Goal: Task Accomplishment & Management: Use online tool/utility

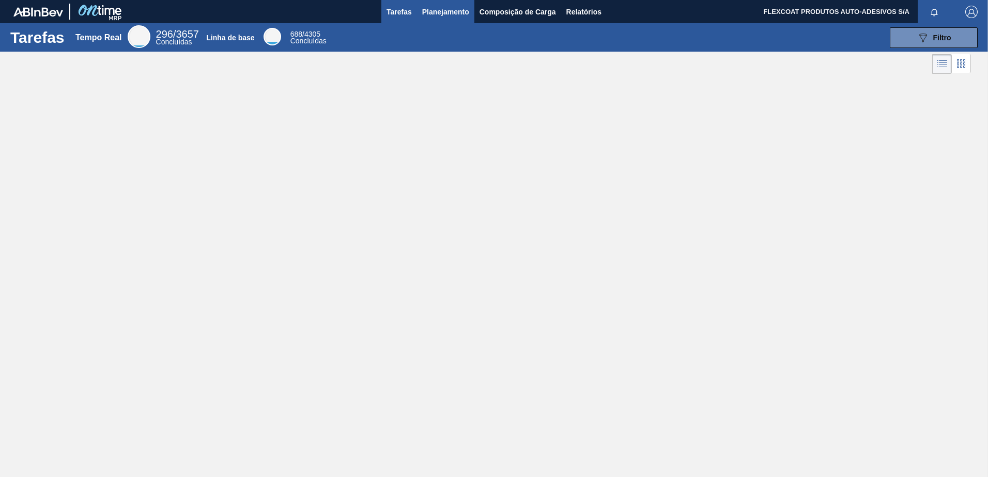
click at [435, 11] on span "Planejamento" at bounding box center [445, 12] width 47 height 12
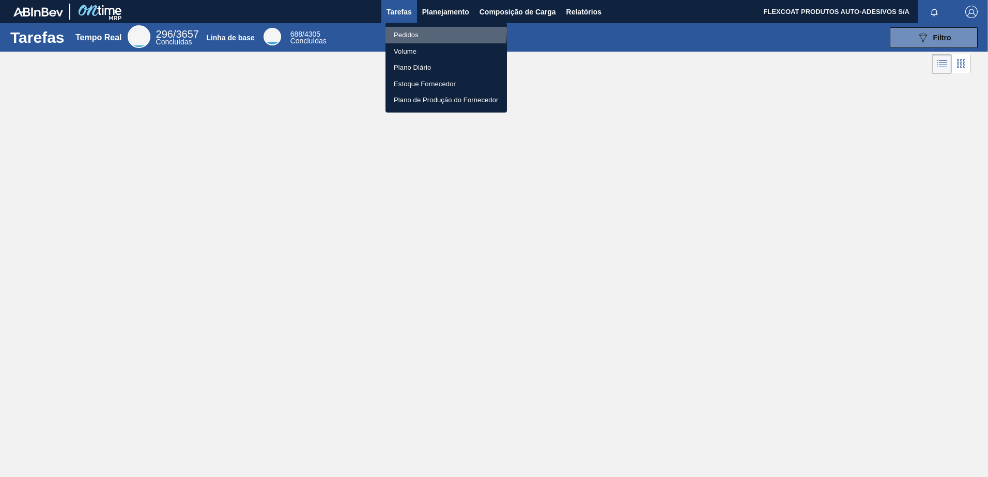
click at [414, 31] on li "Pedidos" at bounding box center [445, 35] width 121 height 17
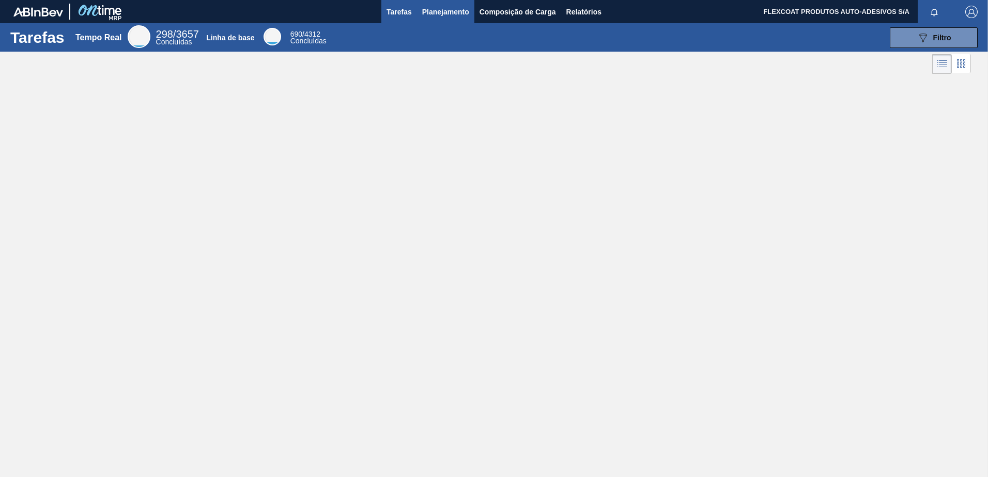
click at [426, 9] on span "Planejamento" at bounding box center [445, 12] width 47 height 12
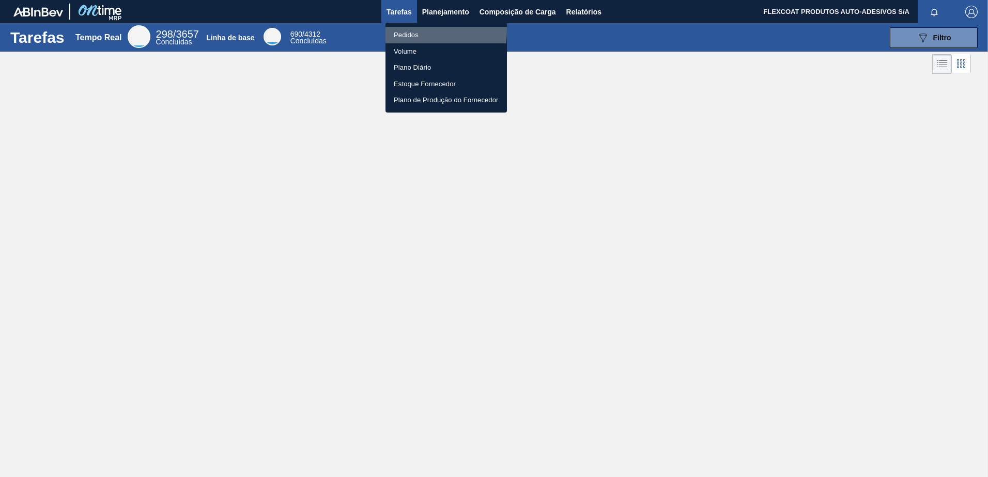
click at [396, 30] on li "Pedidos" at bounding box center [445, 35] width 121 height 17
